Goal: Check status: Check status

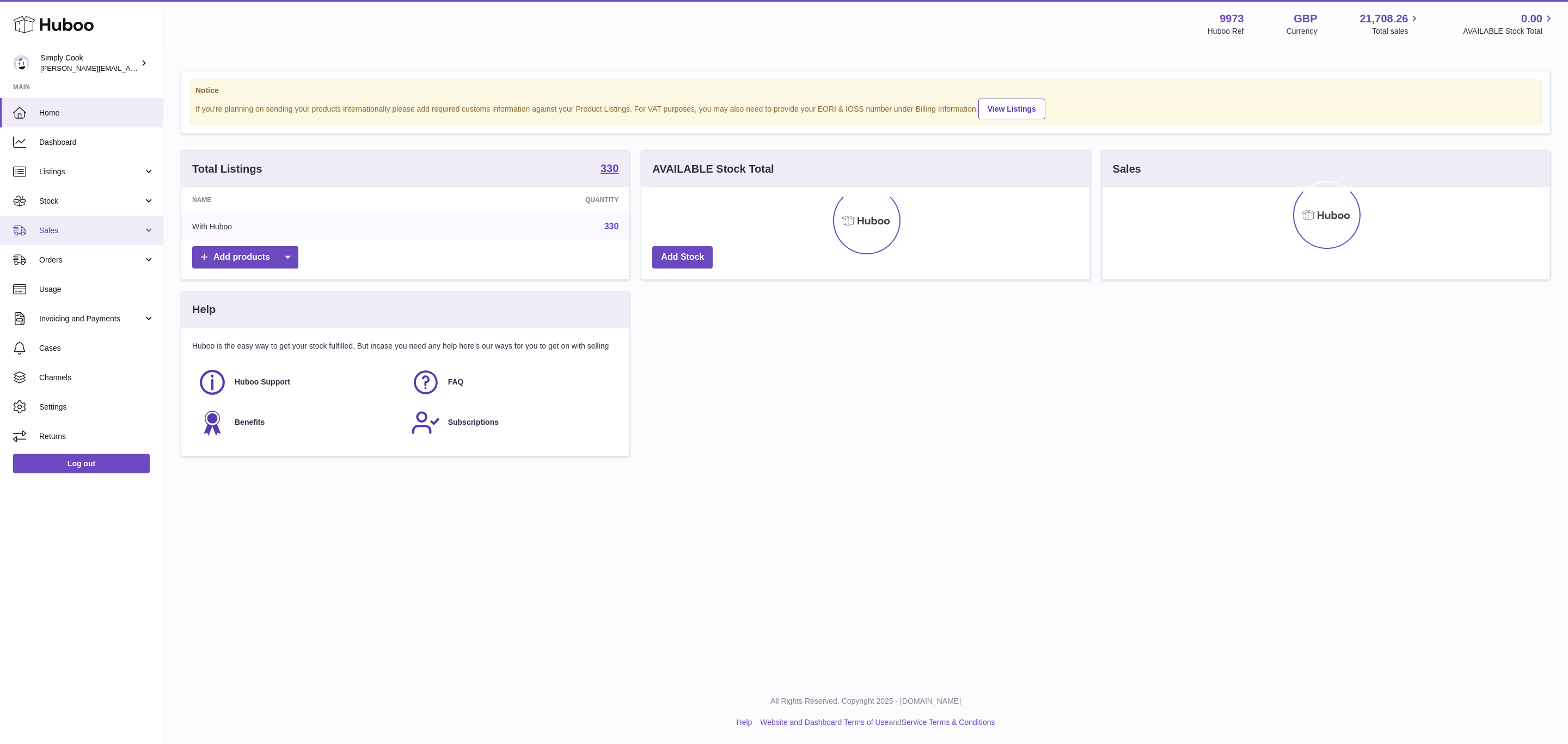
click at [44, 219] on link "Sales" at bounding box center [81, 230] width 163 height 29
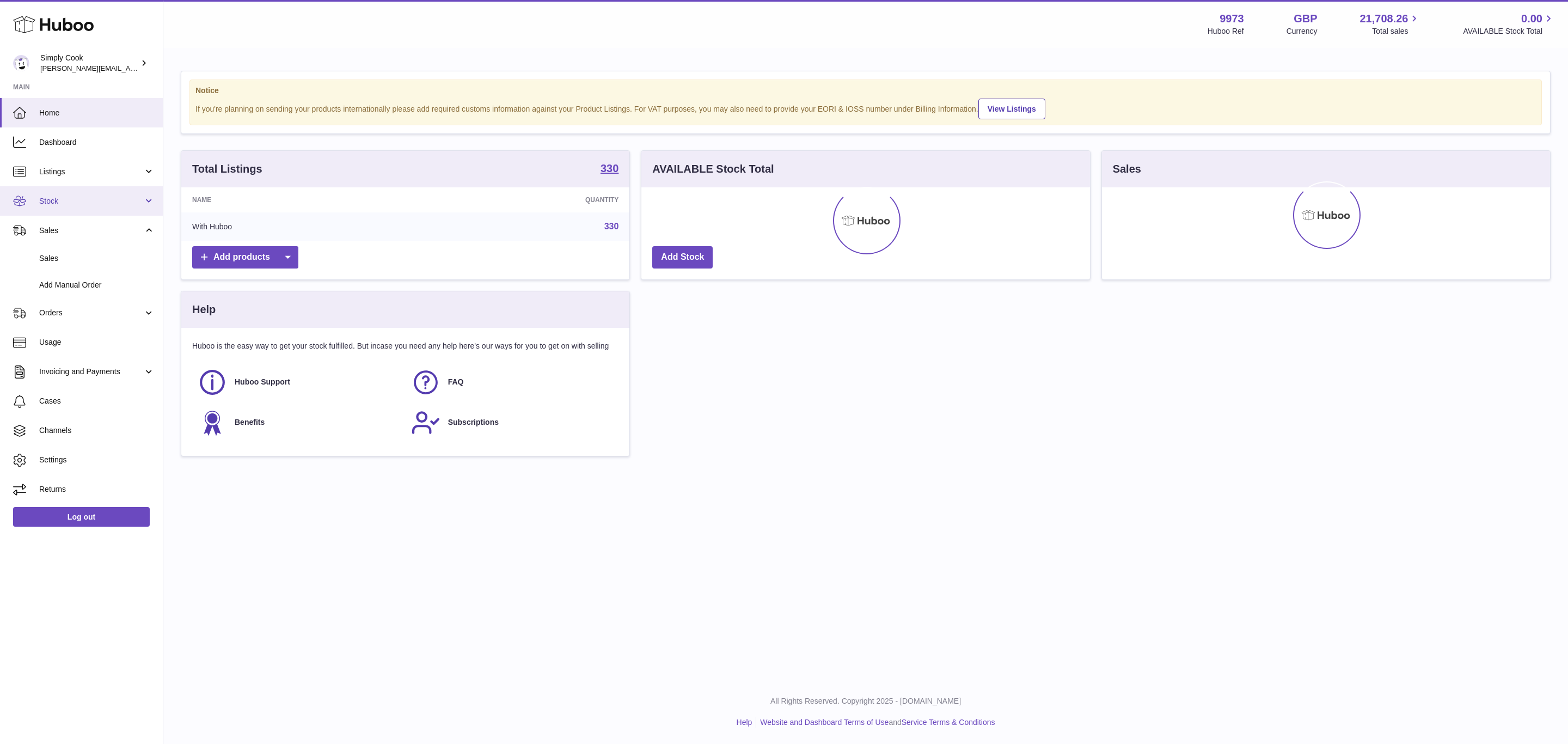
click at [54, 196] on span "Stock" at bounding box center [91, 201] width 104 height 10
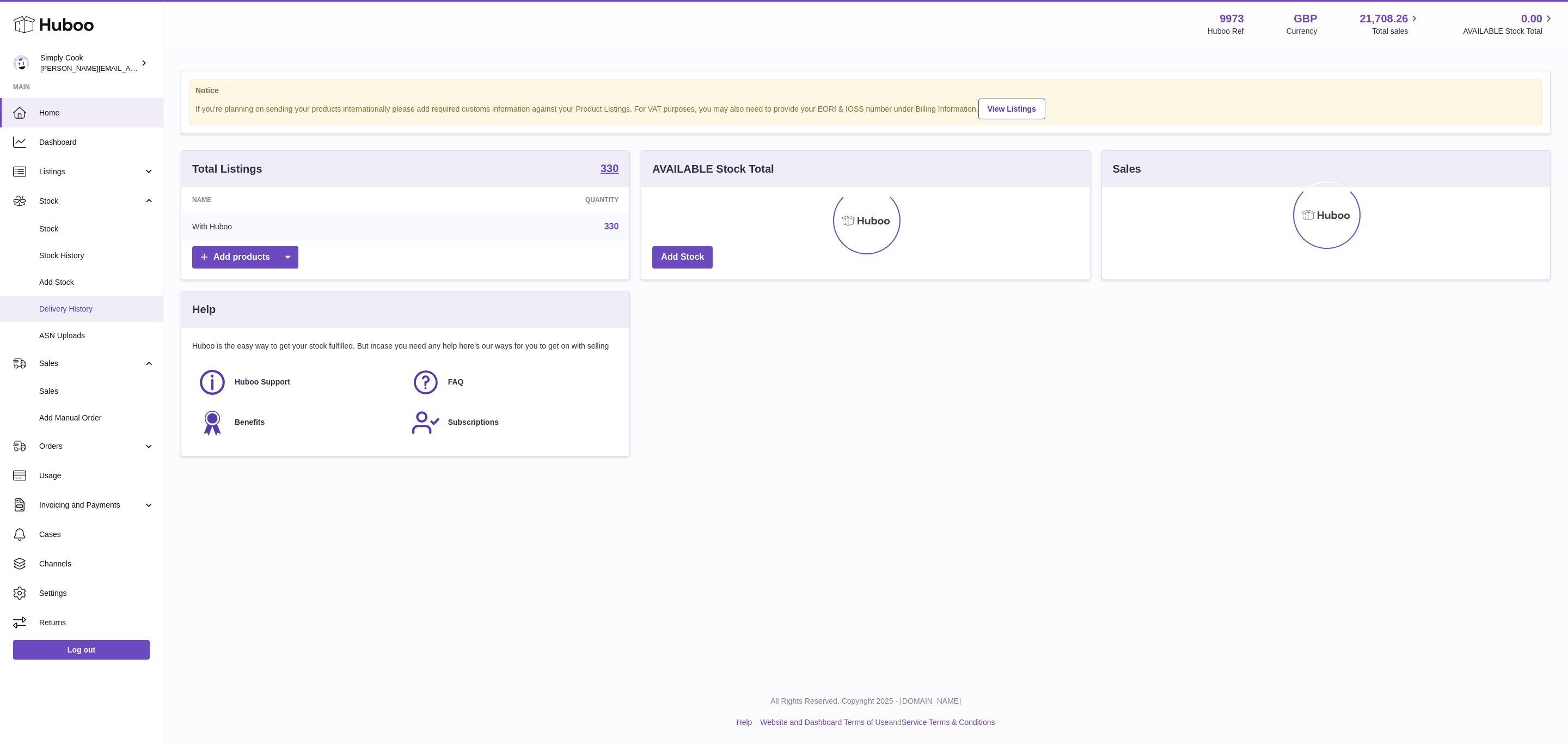
click at [73, 304] on span "Delivery History" at bounding box center [97, 309] width 116 height 10
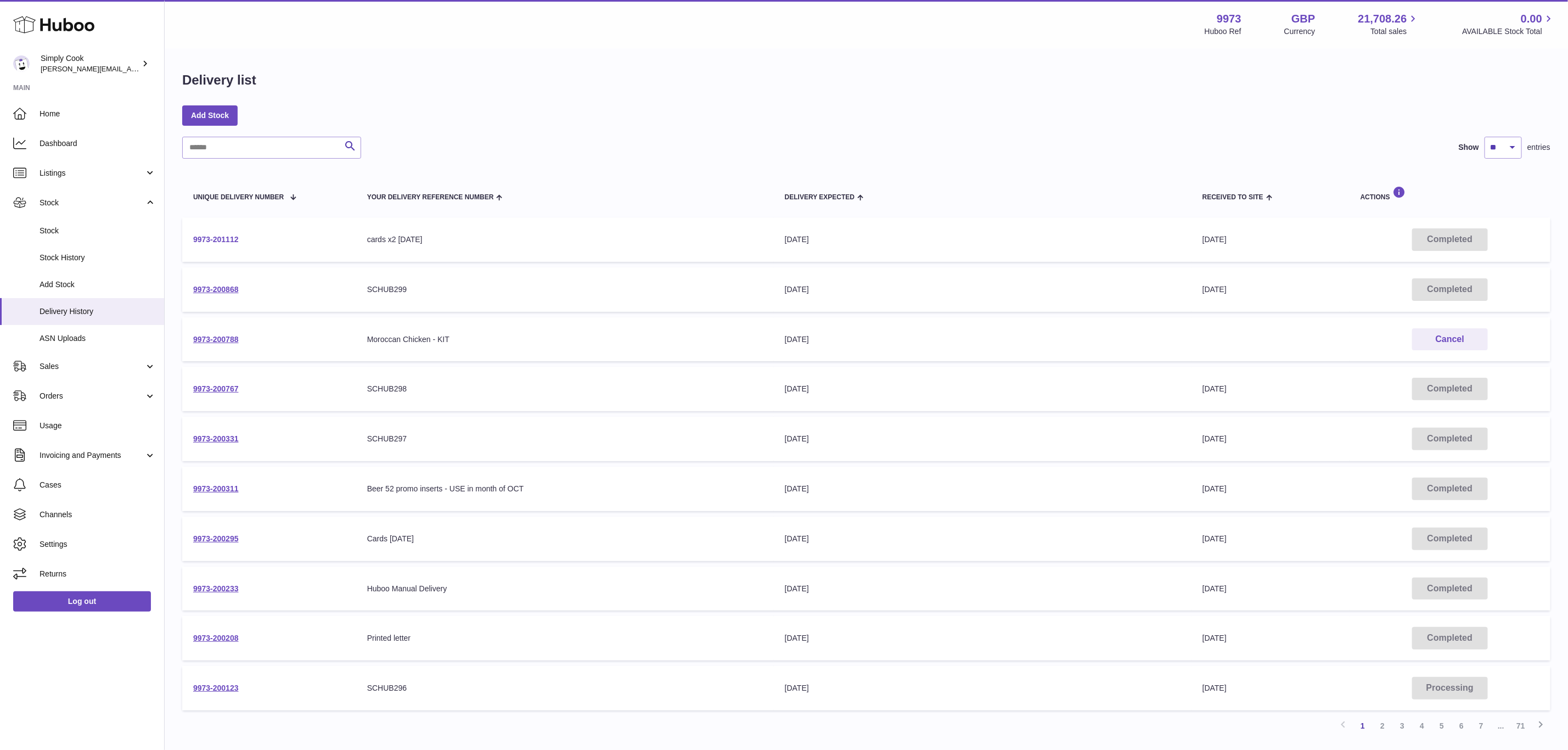
click at [215, 241] on link "9973-201112" at bounding box center [216, 239] width 45 height 9
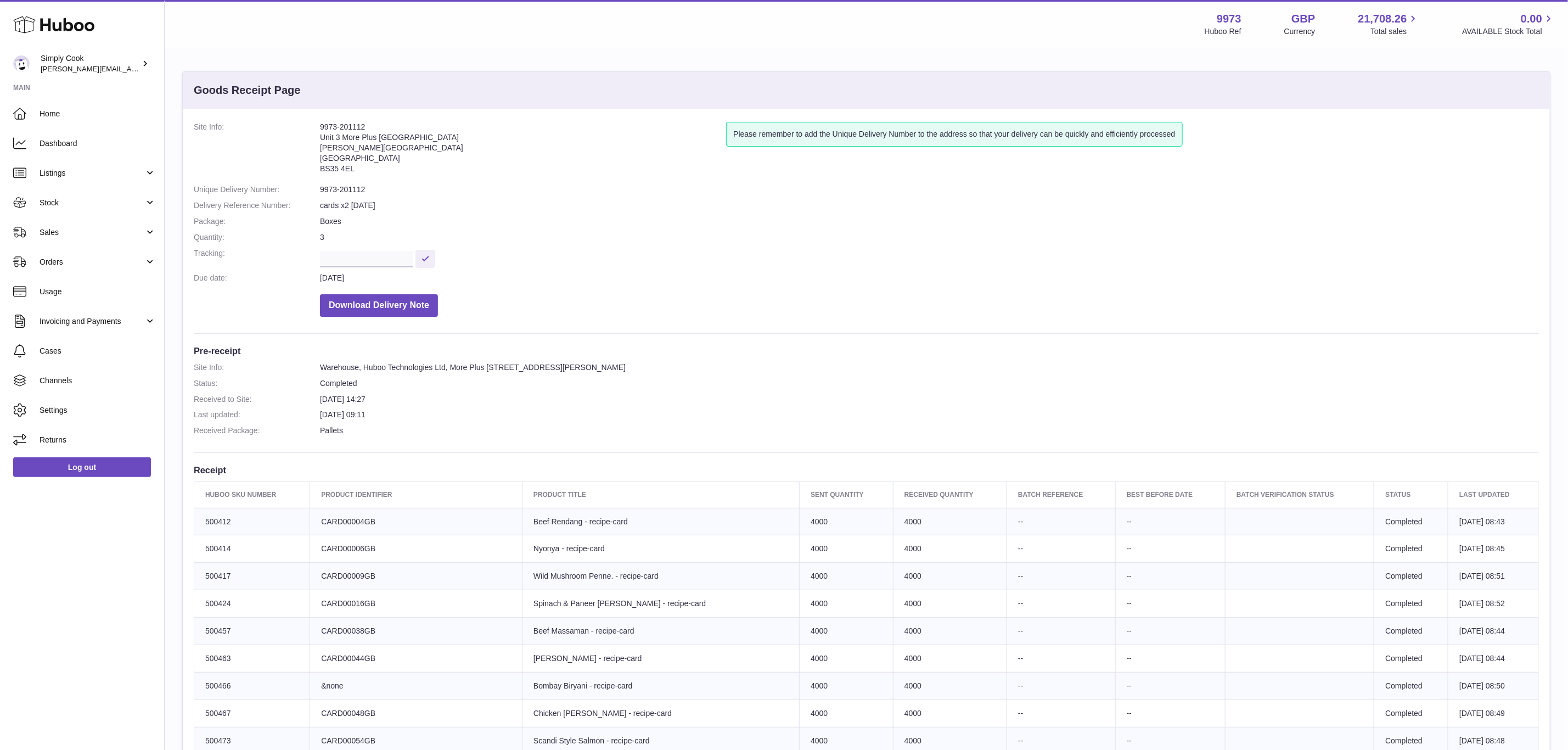
scroll to position [644, 0]
